Goal: Task Accomplishment & Management: Manage account settings

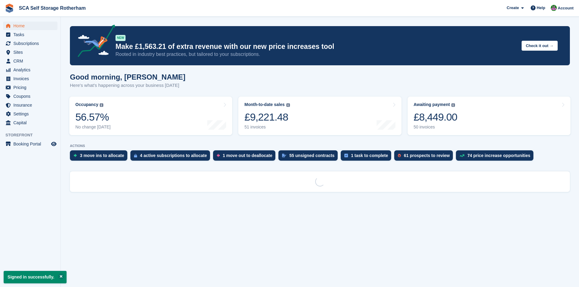
click at [39, 40] on span "Subscriptions" at bounding box center [31, 43] width 37 height 9
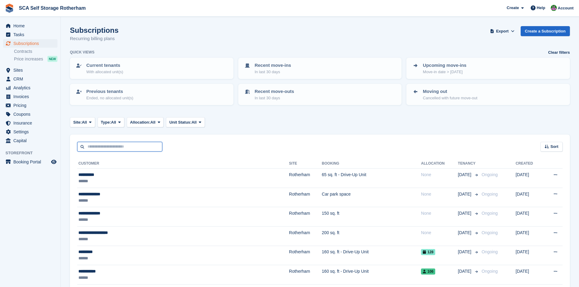
click at [152, 145] on input "text" at bounding box center [119, 147] width 85 height 10
type input "****"
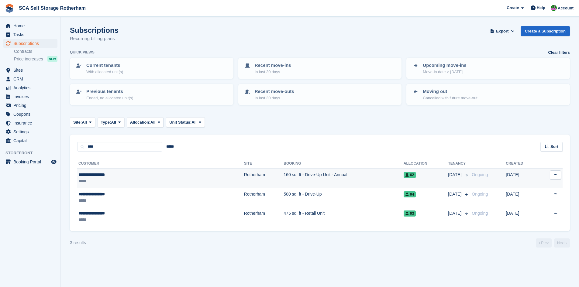
click at [284, 176] on td "160 sq. ft - Drive-Up Unit - Annual" at bounding box center [344, 178] width 120 height 19
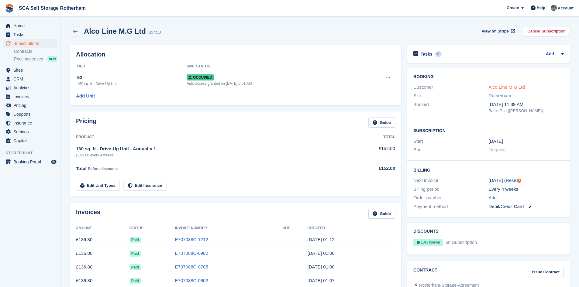
click at [499, 89] on link "Alco Line M.G Ltd" at bounding box center [507, 87] width 36 height 5
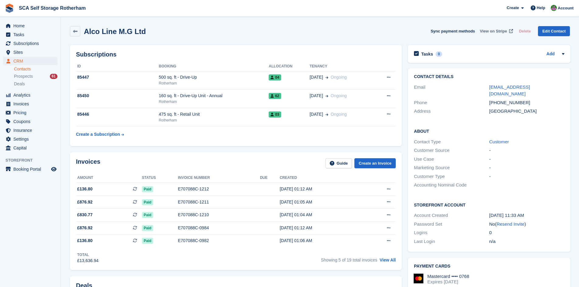
click at [496, 31] on span "View on Stripe" at bounding box center [493, 31] width 27 height 6
click at [489, 30] on span "View on Stripe" at bounding box center [493, 31] width 27 height 6
click at [264, 121] on div "Rotherham" at bounding box center [214, 120] width 110 height 5
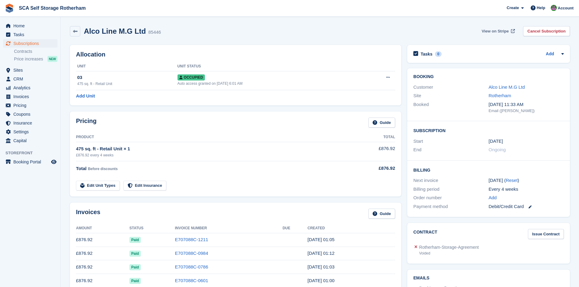
click at [506, 31] on span "View on Stripe" at bounding box center [495, 31] width 27 height 6
click at [509, 87] on link "Alco Line M.G Ltd" at bounding box center [507, 87] width 36 height 5
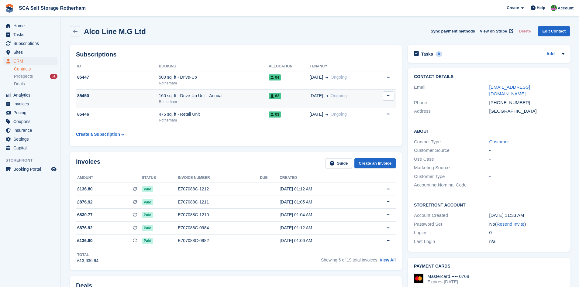
click at [242, 99] on div "160 sq. ft - Drive-Up Unit - Annual" at bounding box center [214, 96] width 110 height 6
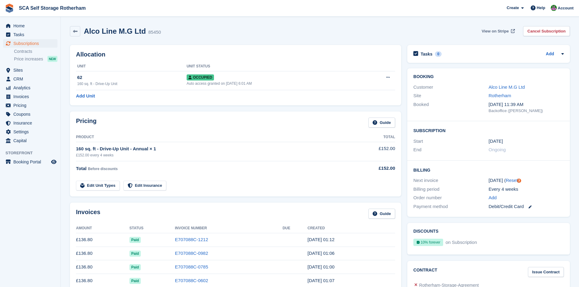
click at [490, 30] on span "View on Stripe" at bounding box center [495, 31] width 27 height 6
click at [23, 25] on span "Home" at bounding box center [31, 26] width 37 height 9
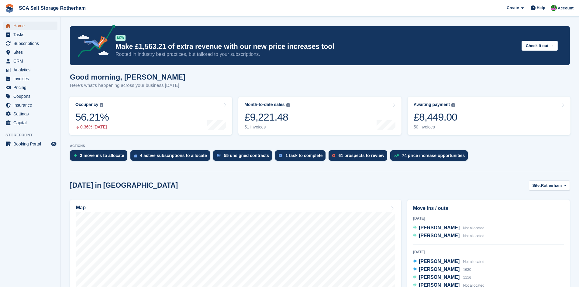
click at [29, 26] on span "Home" at bounding box center [31, 26] width 37 height 9
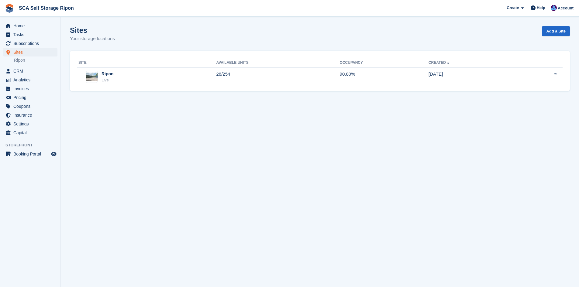
click at [20, 26] on span "Home" at bounding box center [31, 26] width 37 height 9
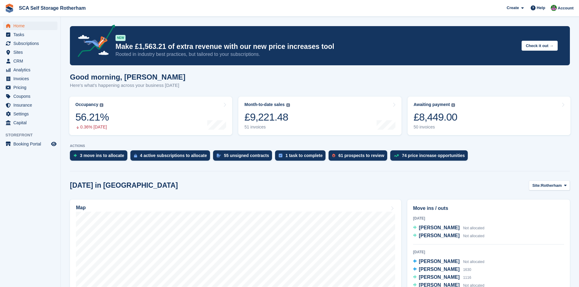
click at [569, 14] on div "Create Subscription Invoice Contact Deal Discount Page Help Chat Support Submit…" at bounding box center [540, 8] width 73 height 16
click at [566, 10] on span "Account" at bounding box center [566, 8] width 16 height 6
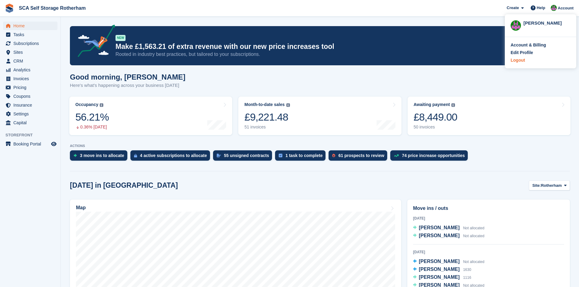
click at [520, 61] on div "Logout" at bounding box center [518, 60] width 14 height 6
